Goal: Find specific page/section: Find specific page/section

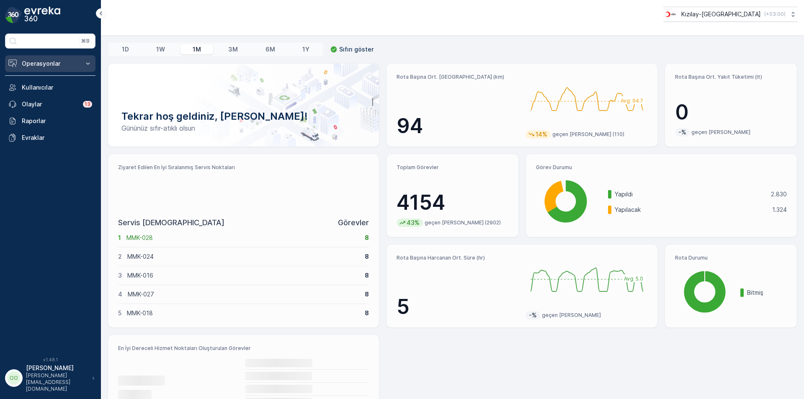
click at [49, 65] on p "Operasyonlar" at bounding box center [50, 63] width 57 height 8
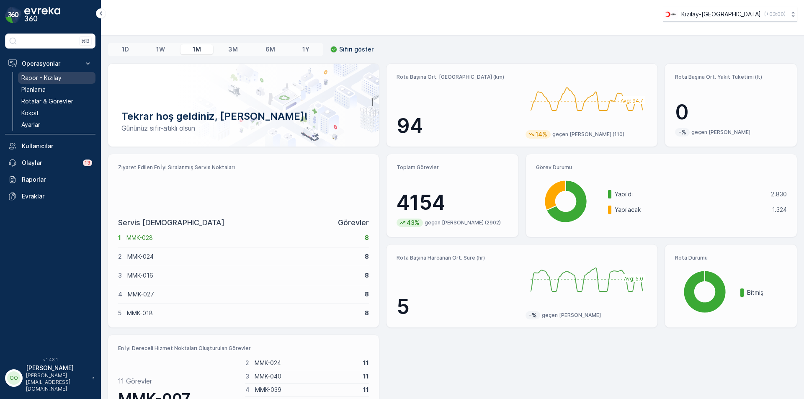
click at [50, 76] on p "Rapor - Kızılay" at bounding box center [41, 78] width 40 height 8
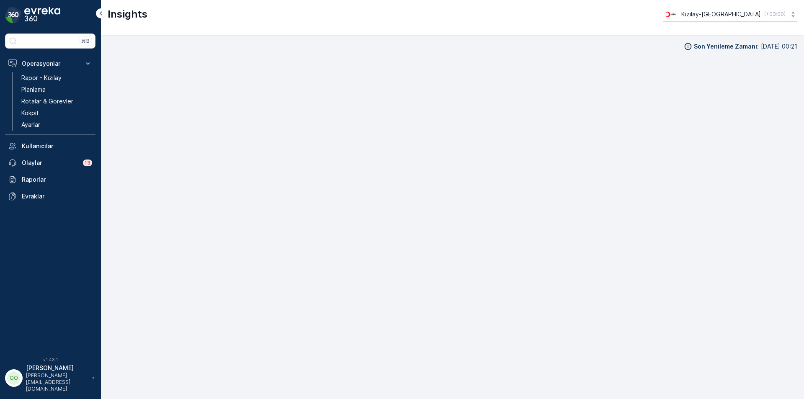
scroll to position [8, 0]
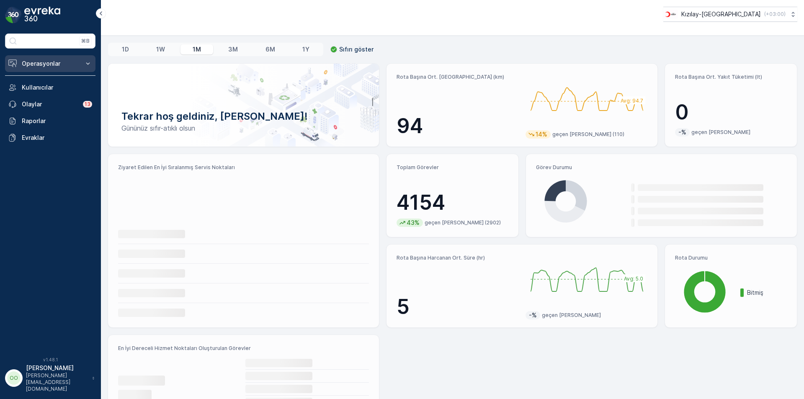
click at [37, 65] on p "Operasyonlar" at bounding box center [50, 63] width 57 height 8
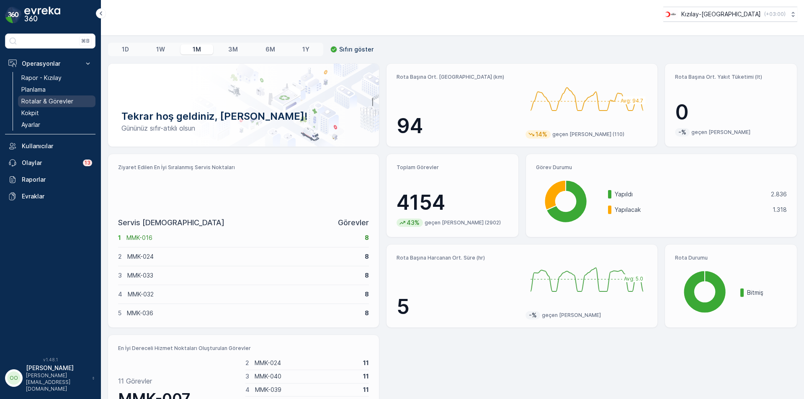
click at [51, 104] on p "Rotalar & Görevler" at bounding box center [47, 101] width 52 height 8
